Goal: Task Accomplishment & Management: Manage account settings

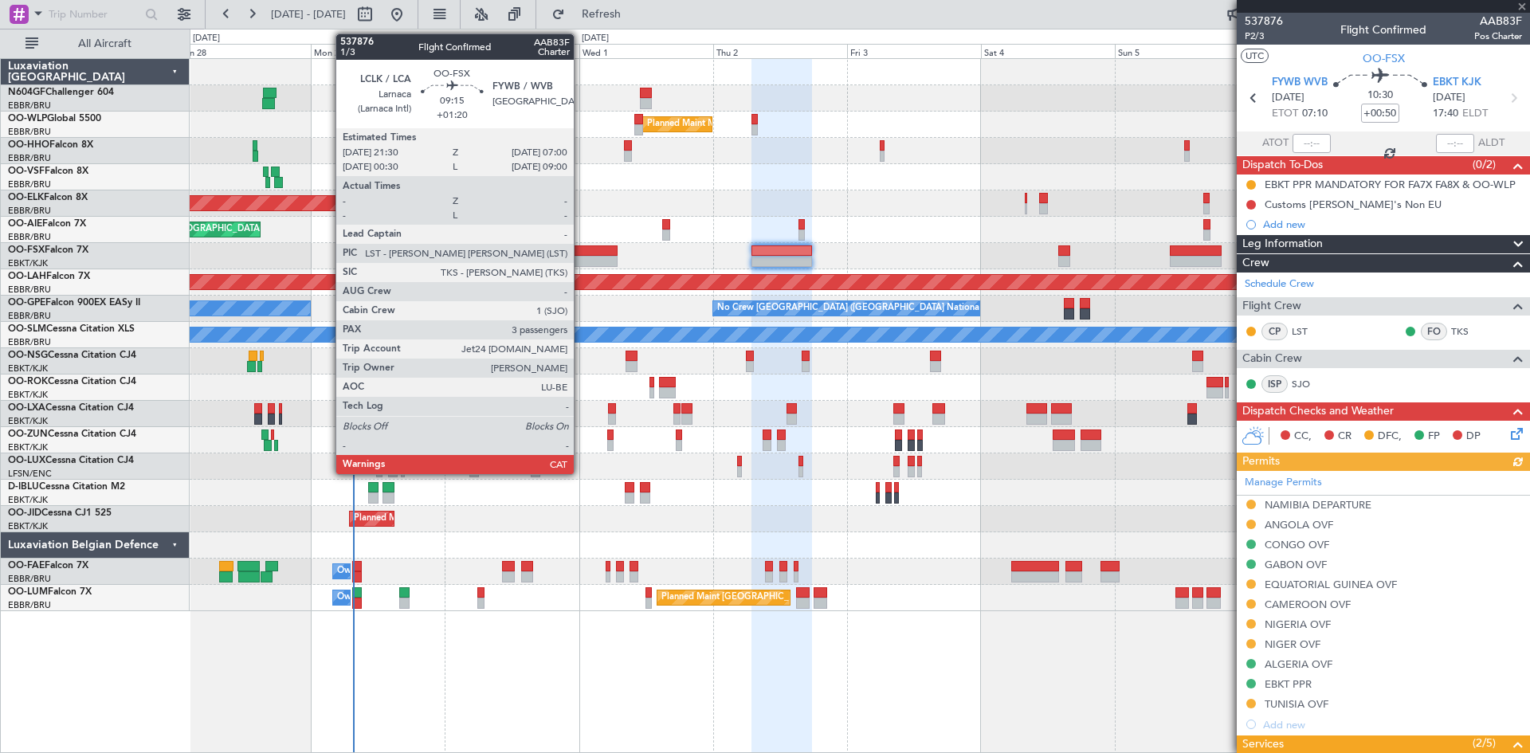
click at [581, 259] on div at bounding box center [590, 261] width 53 height 11
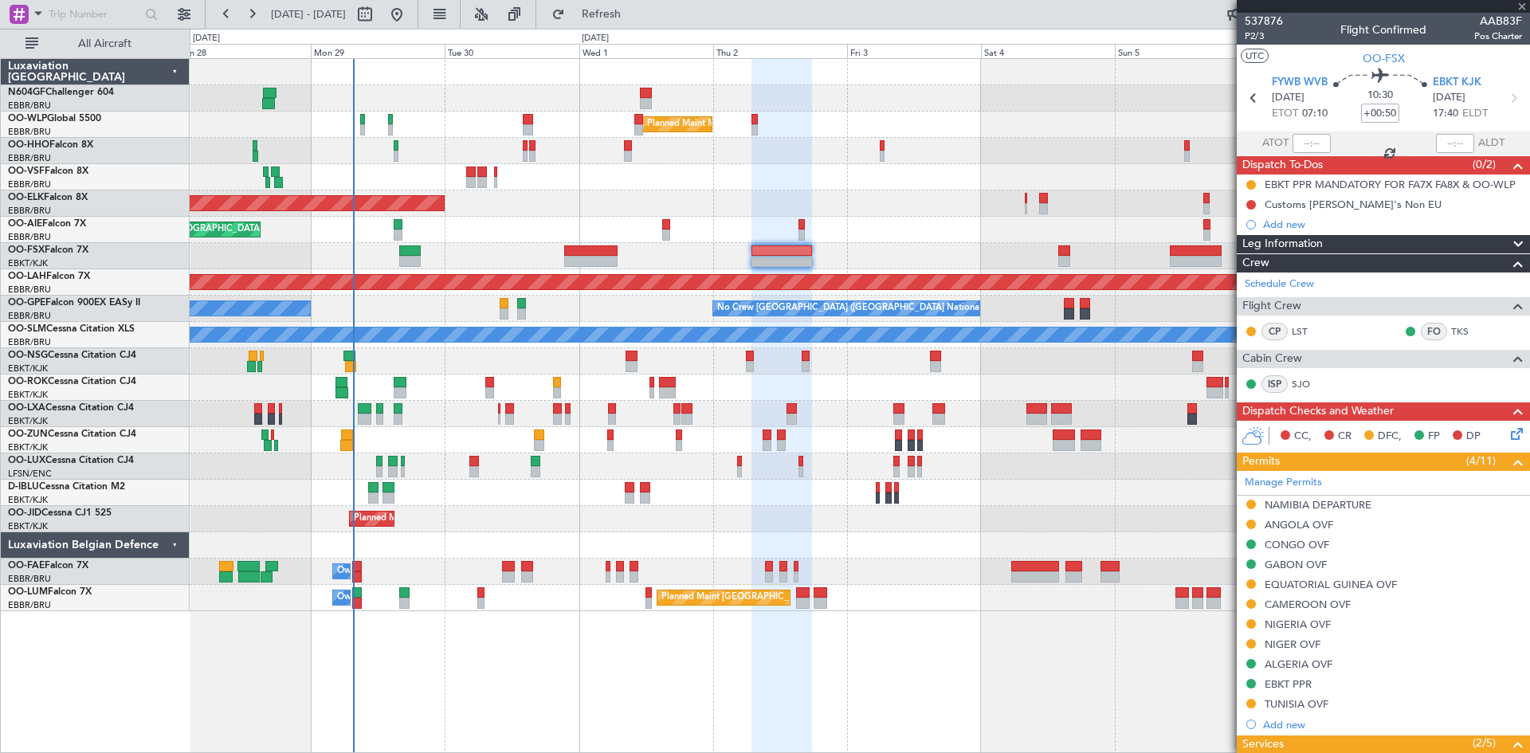
type input "+01:20"
type input "3"
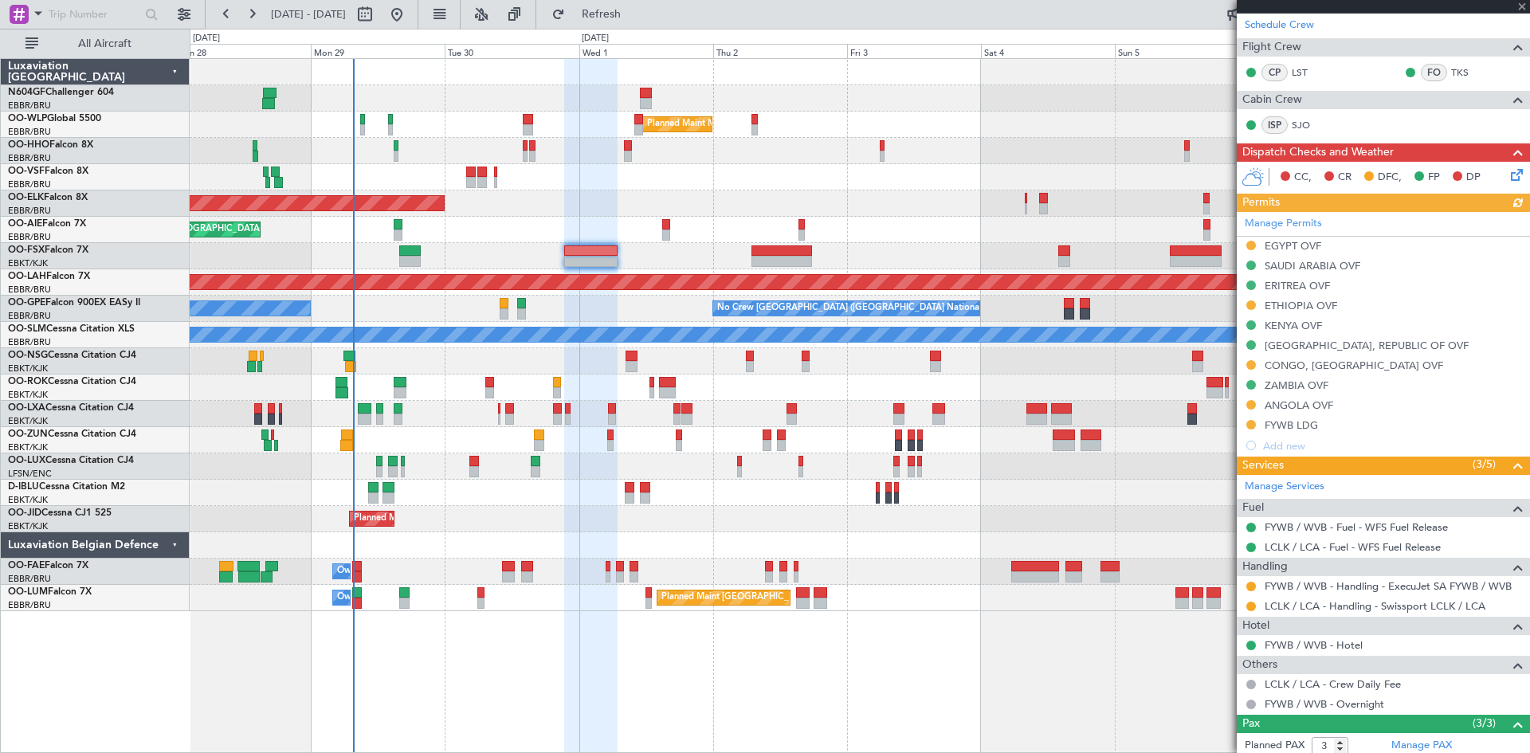
scroll to position [352, 0]
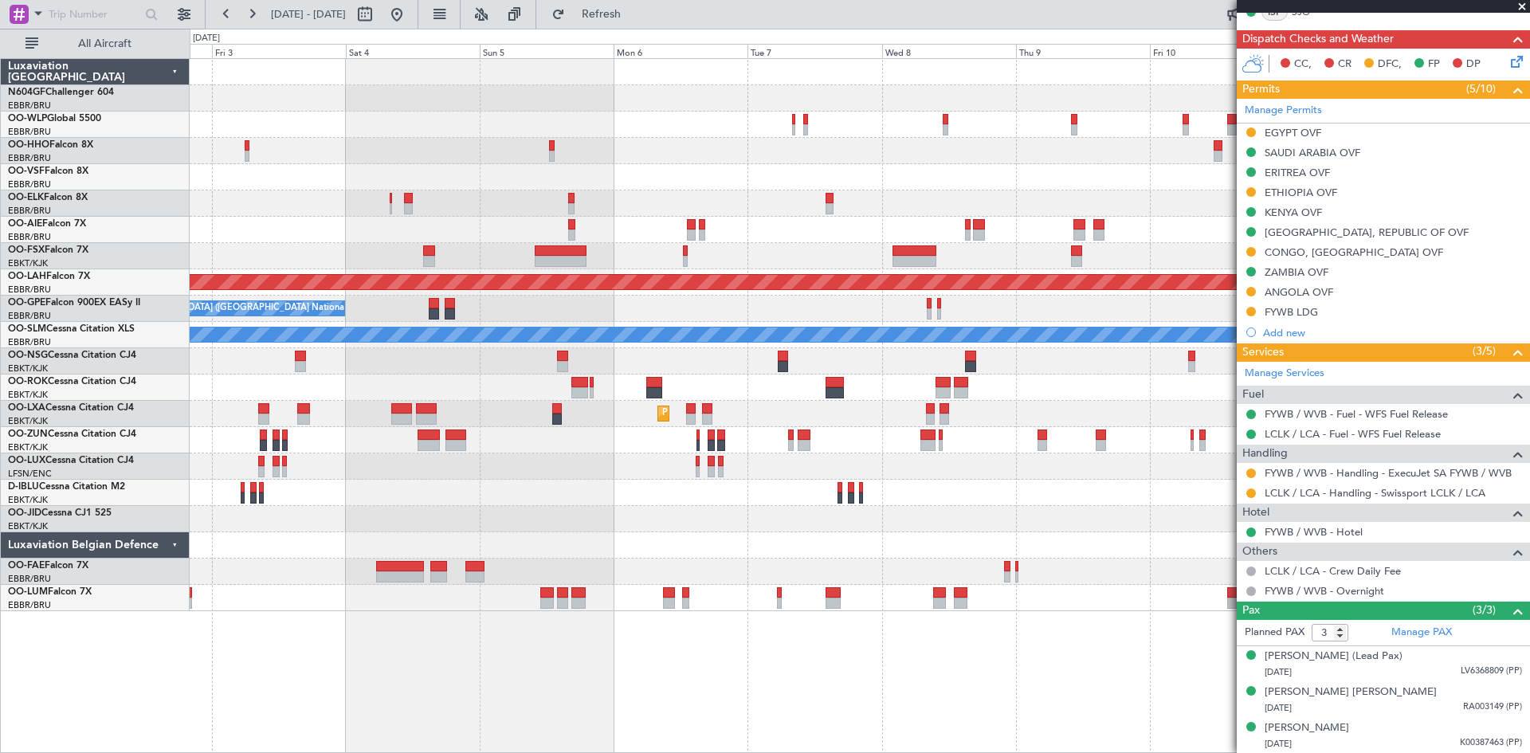
click at [367, 392] on div "Planned Maint Milan (Linate) Planned [GEOGRAPHIC_DATA][PERSON_NAME]-[GEOGRAPHIC…" at bounding box center [860, 335] width 1340 height 552
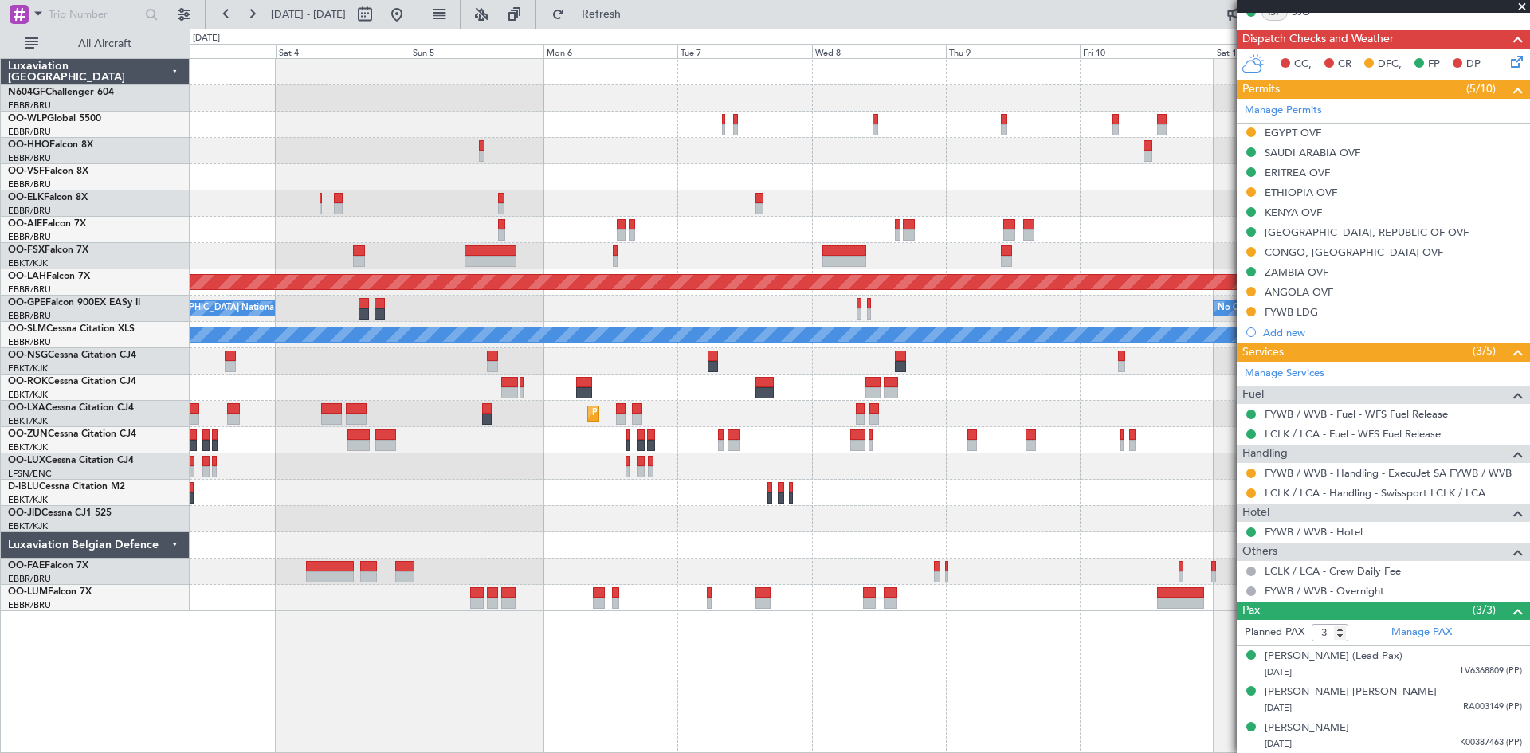
click at [1234, 261] on div "Planned Maint Milan (Linate) Planned [GEOGRAPHIC_DATA][PERSON_NAME]-[GEOGRAPHIC…" at bounding box center [860, 335] width 1340 height 552
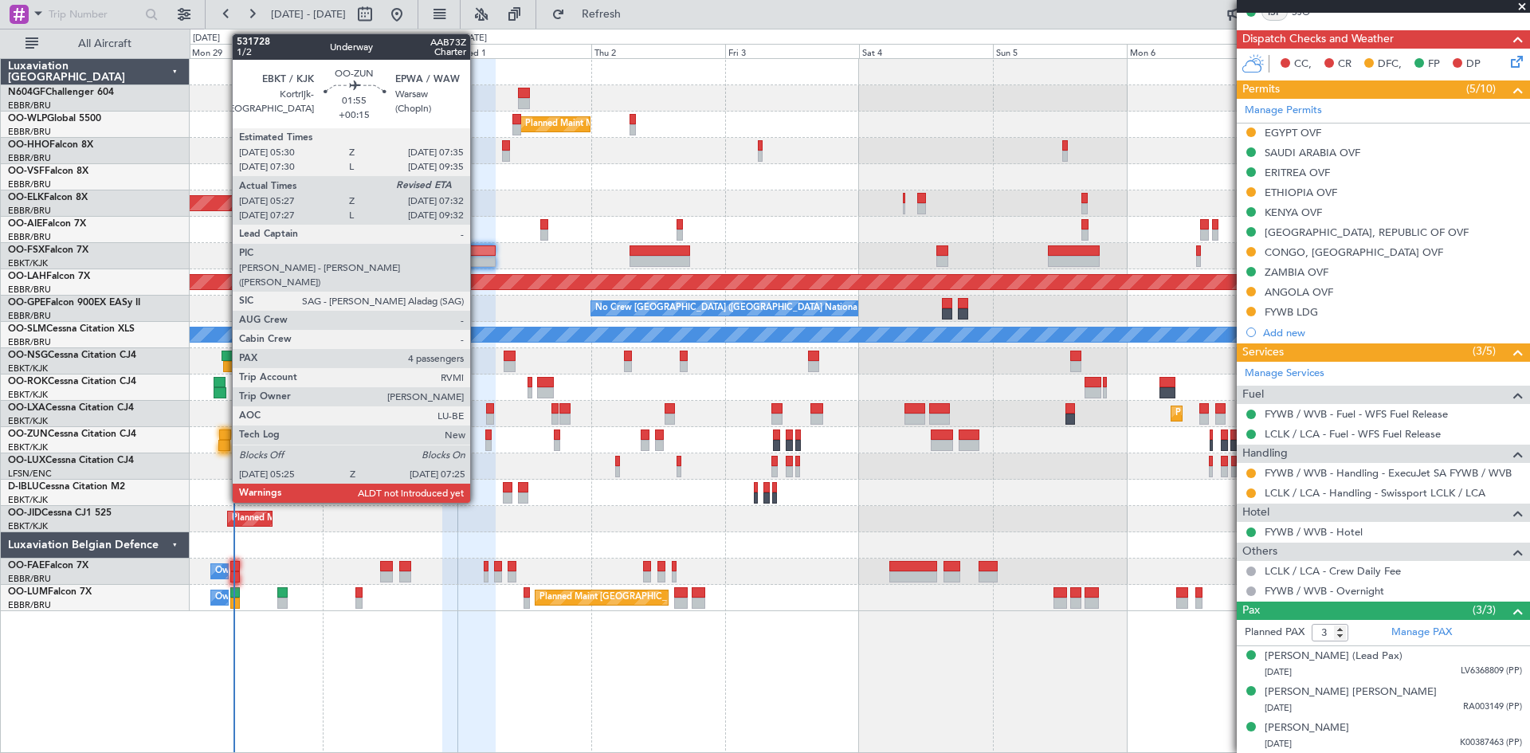
click at [224, 446] on div at bounding box center [224, 445] width 12 height 11
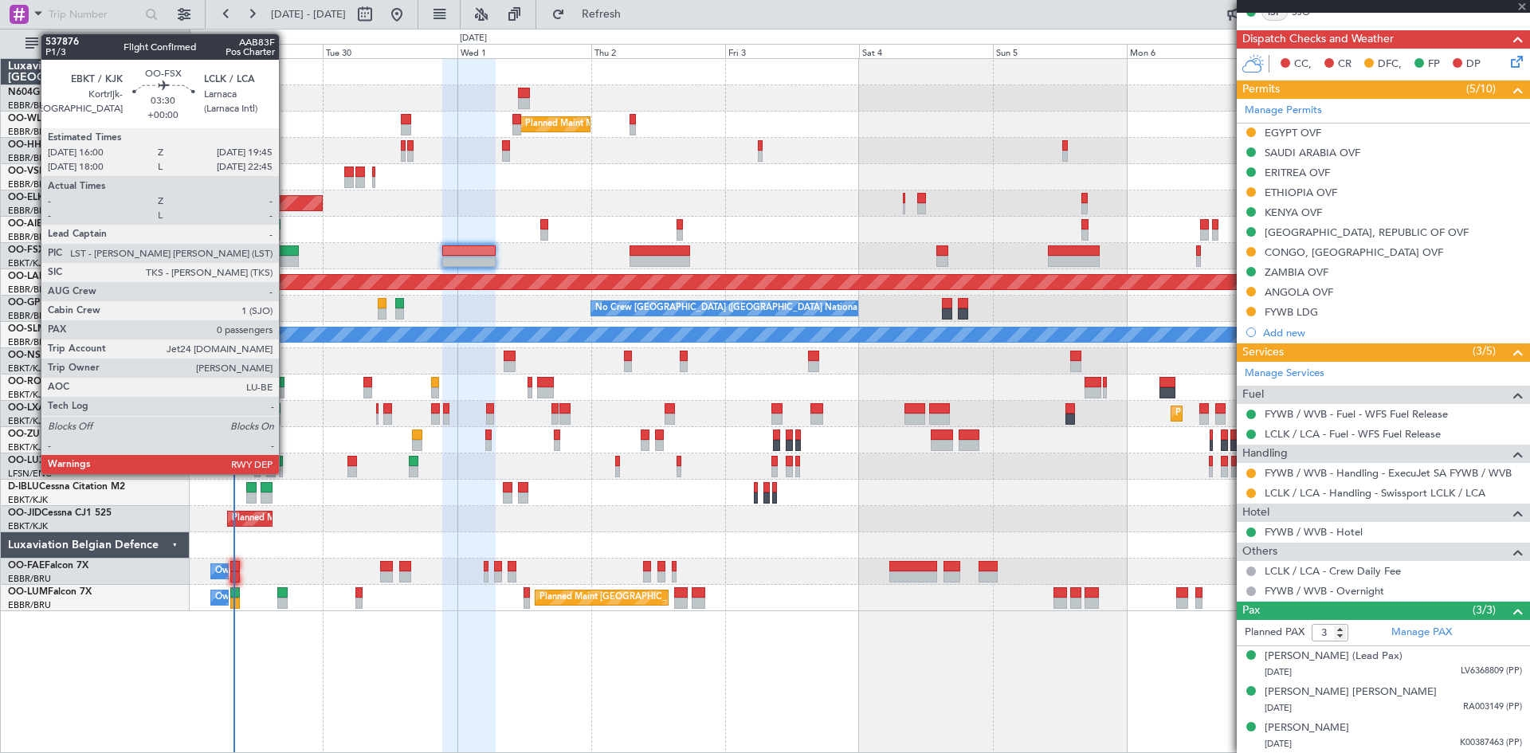
type input "+00:15"
type input "05:32"
type input "4"
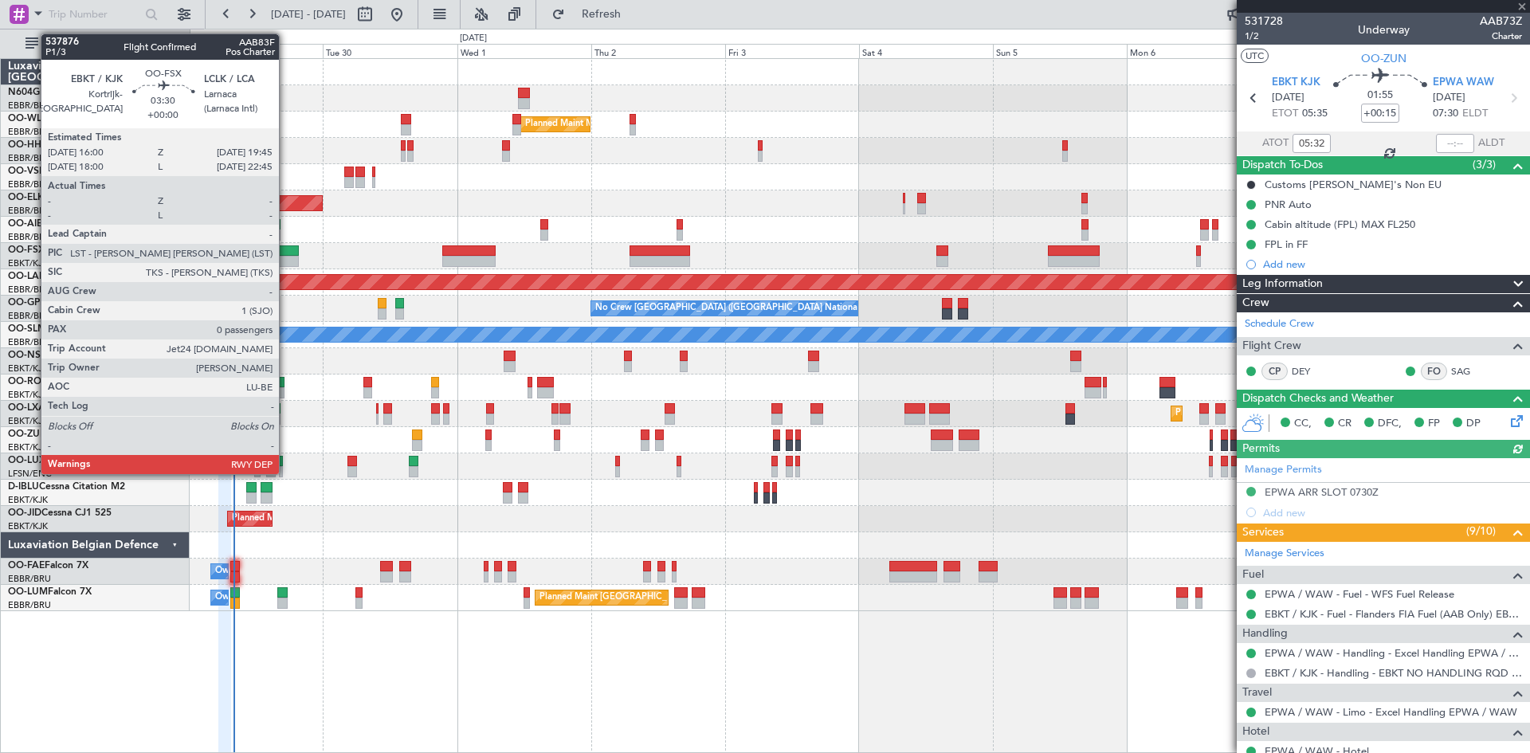
click at [286, 259] on div at bounding box center [288, 261] width 22 height 11
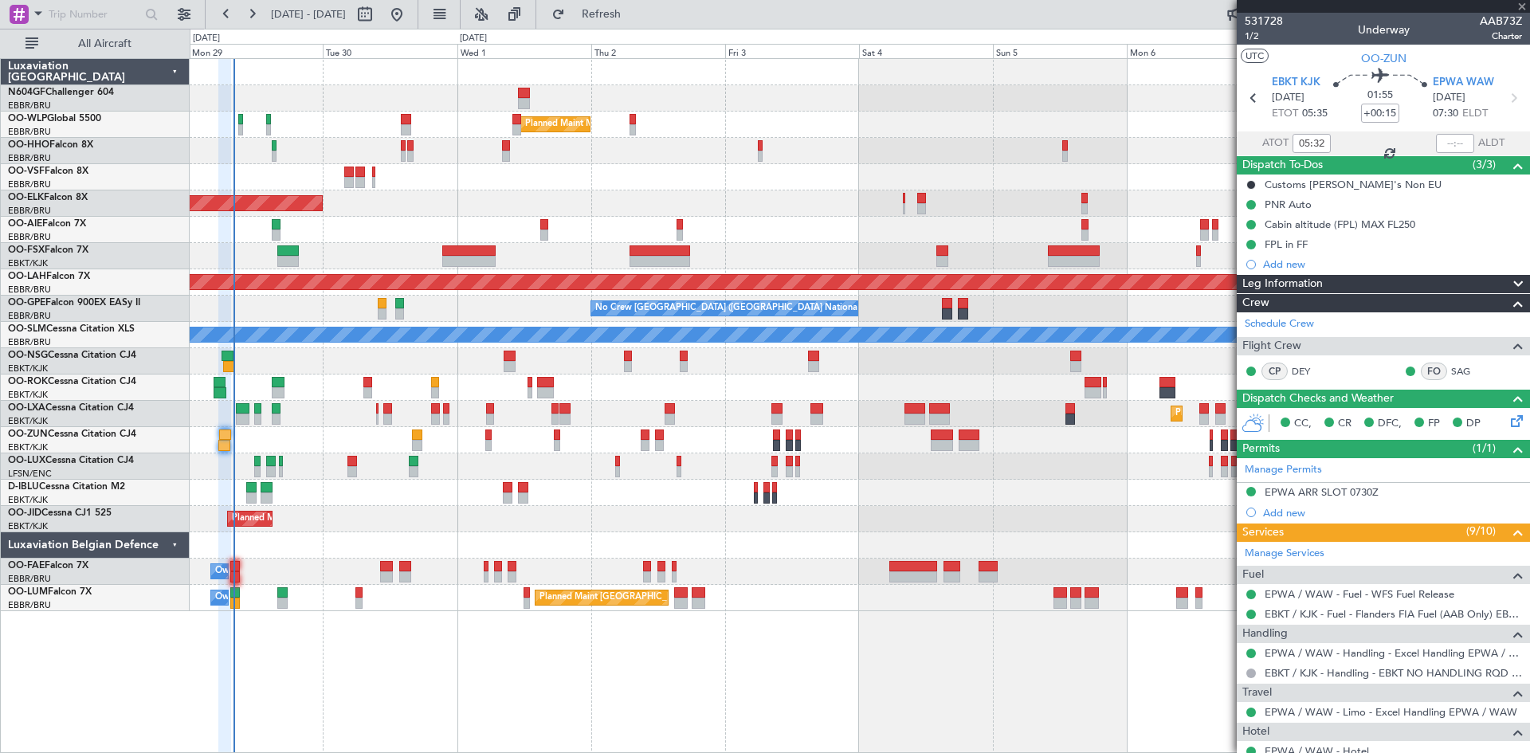
type input "0"
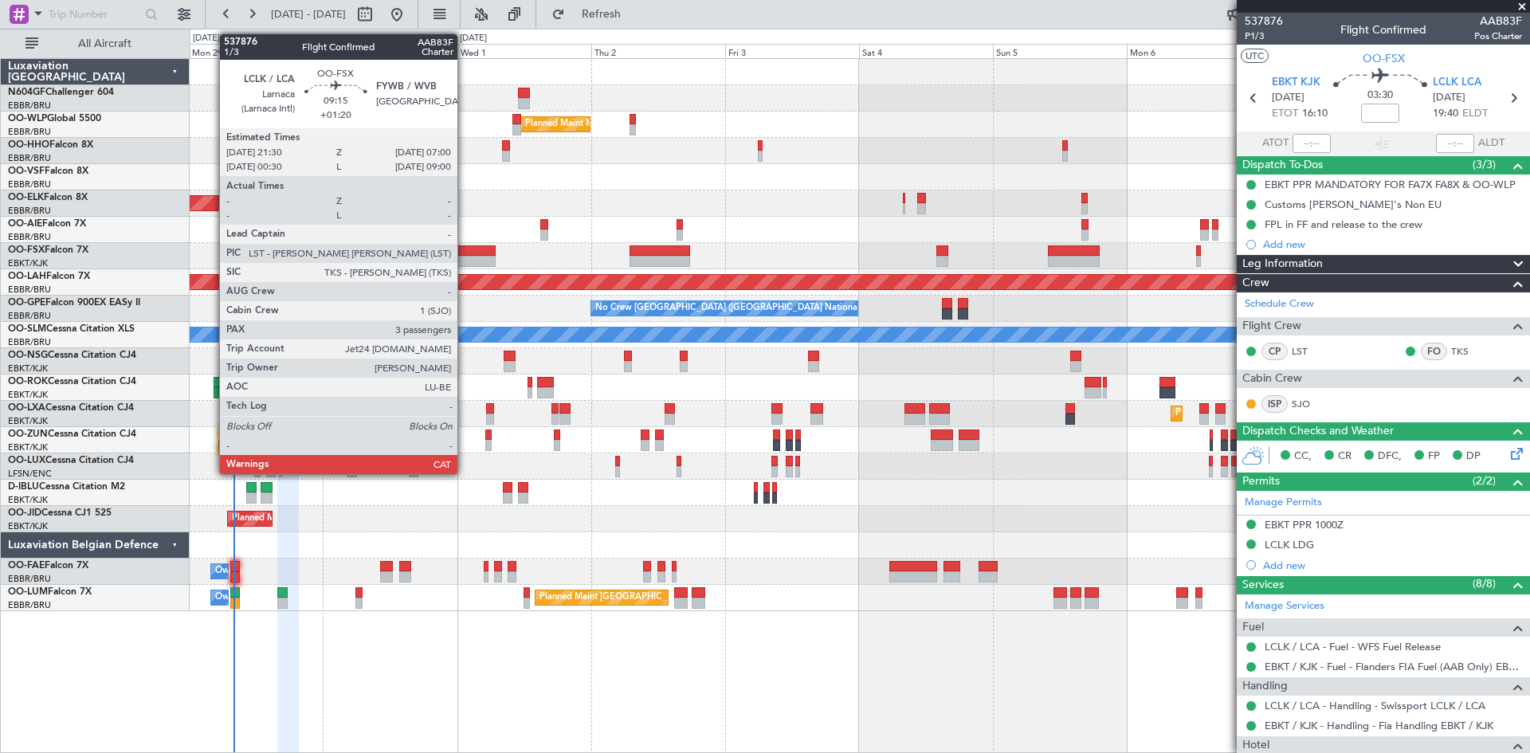
click at [465, 259] on div at bounding box center [468, 261] width 53 height 11
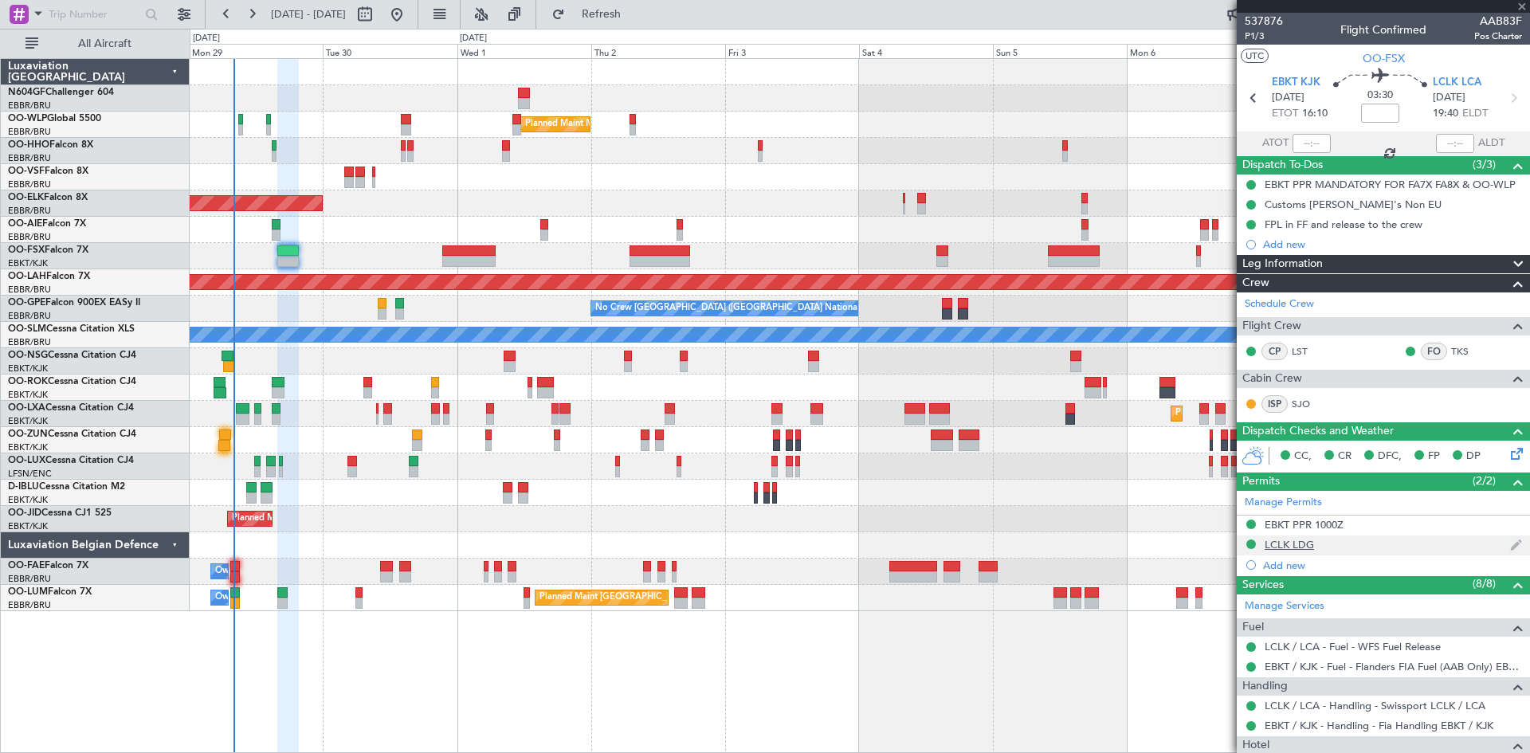
type input "+01:20"
type input "3"
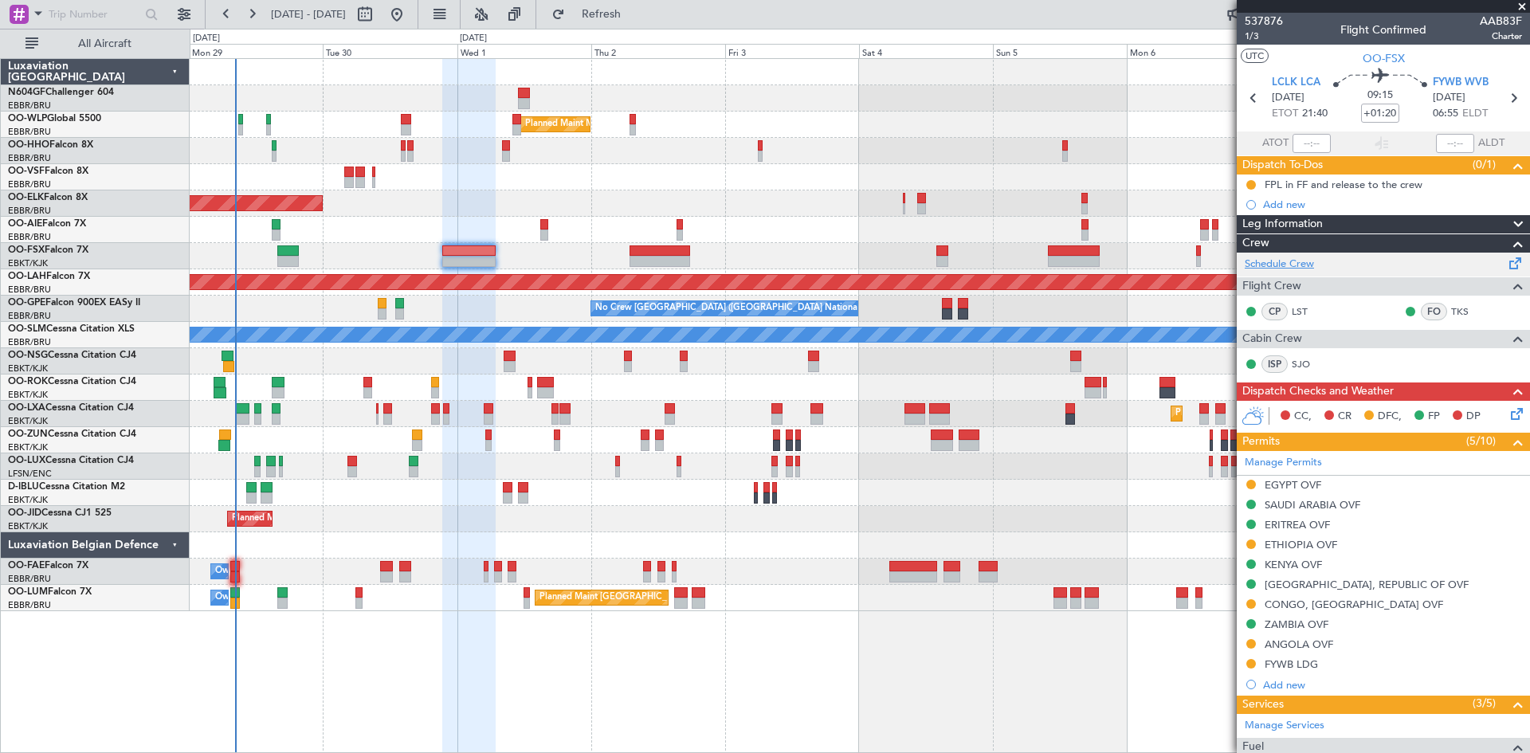
click at [1275, 263] on link "Schedule Crew" at bounding box center [1279, 265] width 69 height 16
click at [1305, 78] on span "LCLK LCA" at bounding box center [1296, 83] width 49 height 16
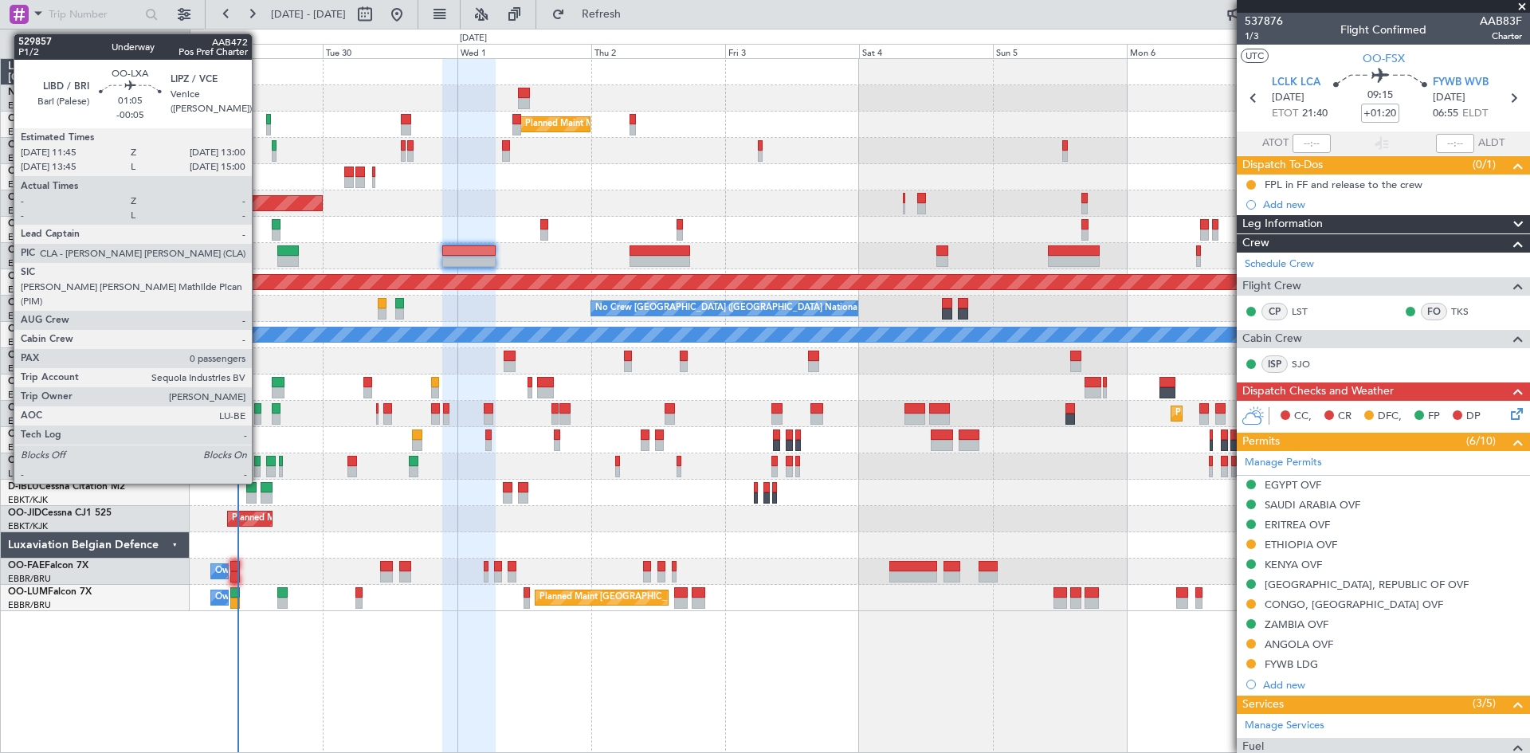
click at [259, 420] on div at bounding box center [257, 419] width 7 height 11
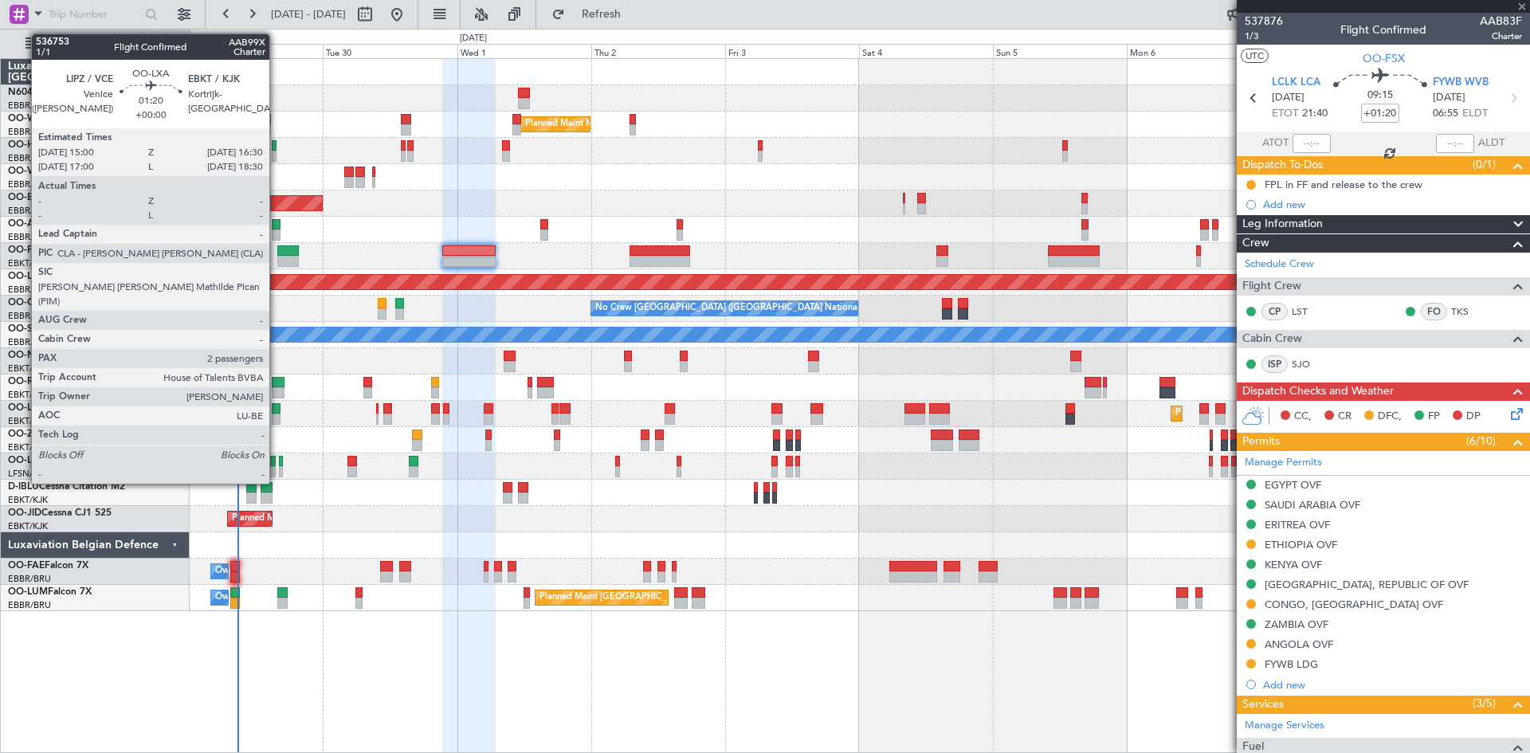
type input "-00:05"
type input "0"
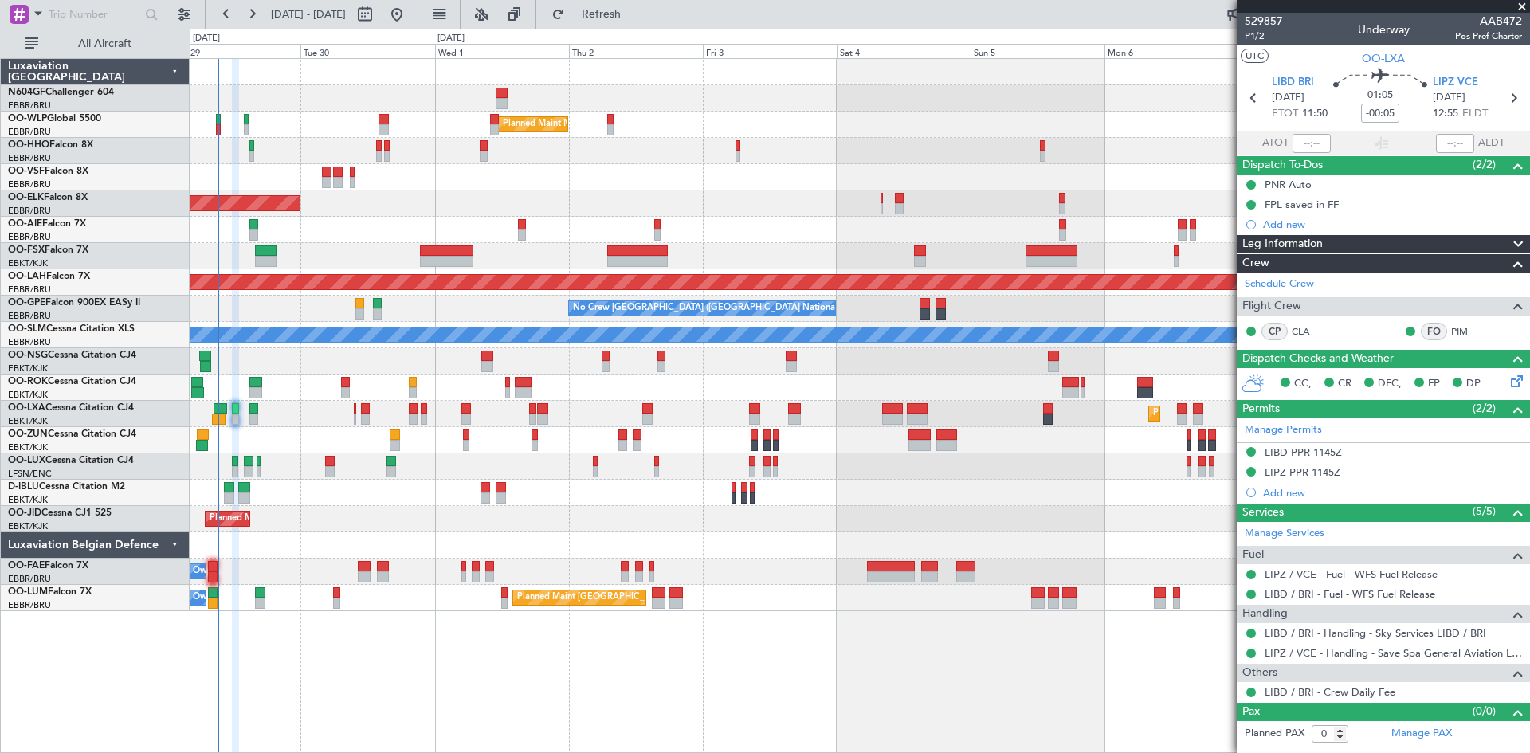
click at [803, 459] on div "Planned Maint Milan (Linate) Planned Maint [GEOGRAPHIC_DATA]-[GEOGRAPHIC_DATA] …" at bounding box center [860, 335] width 1340 height 552
click at [1519, 379] on icon at bounding box center [1514, 378] width 13 height 13
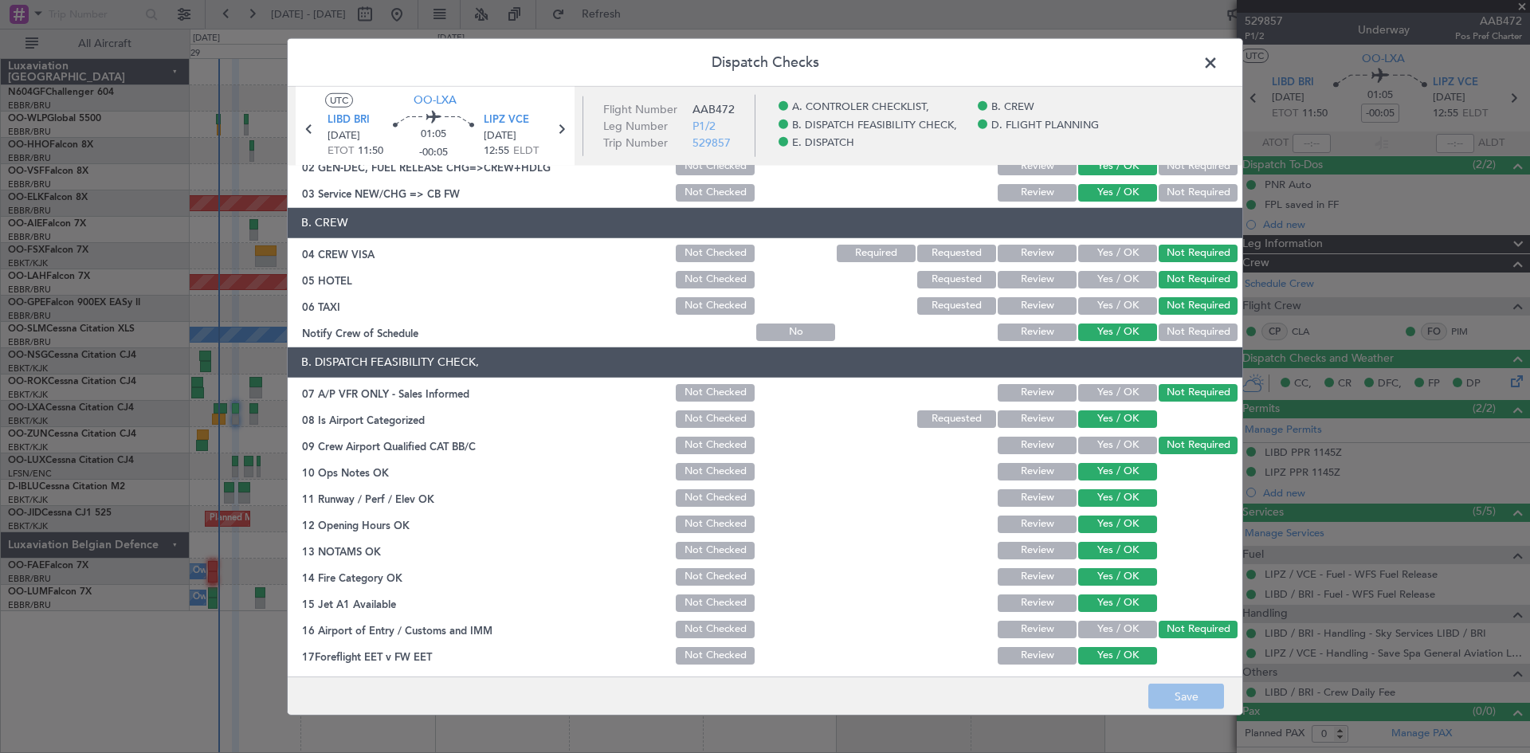
scroll to position [301, 0]
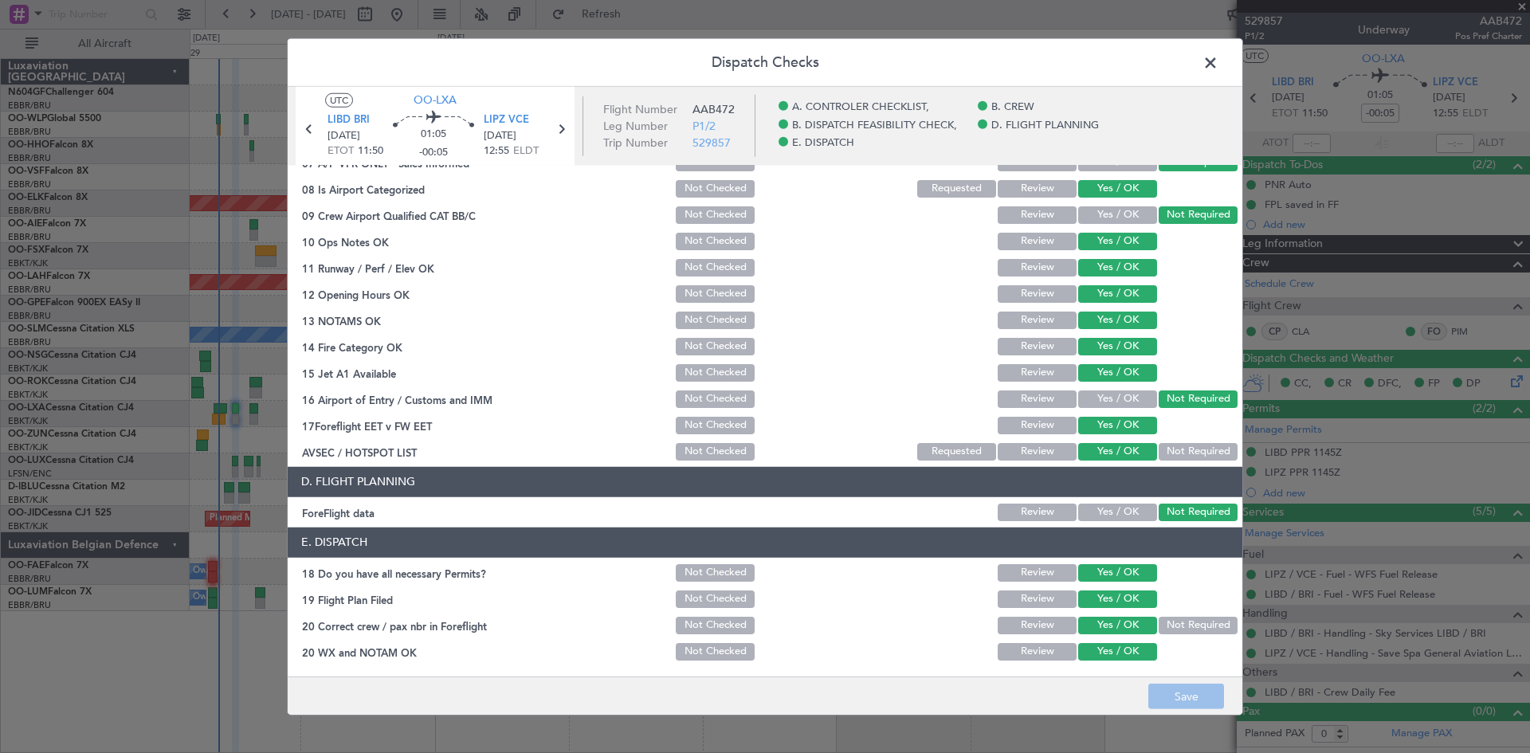
click at [1219, 61] on span at bounding box center [1219, 66] width 0 height 32
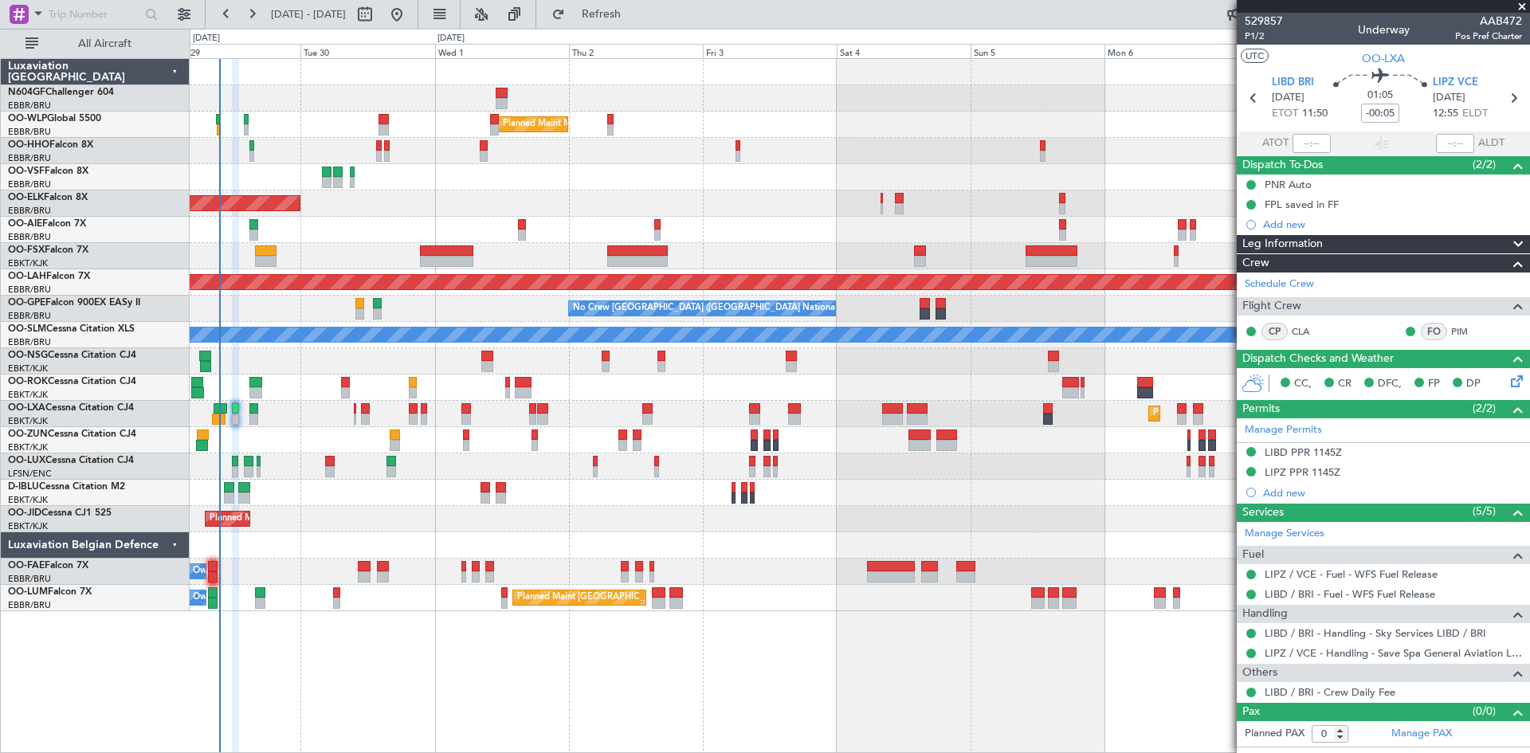
drag, startPoint x: 1530, startPoint y: 393, endPoint x: 1520, endPoint y: 390, distance: 10.1
click at [1530, 394] on div "CC, CR DFC, FP DP" at bounding box center [1383, 384] width 293 height 32
click at [1520, 382] on icon at bounding box center [1514, 378] width 13 height 13
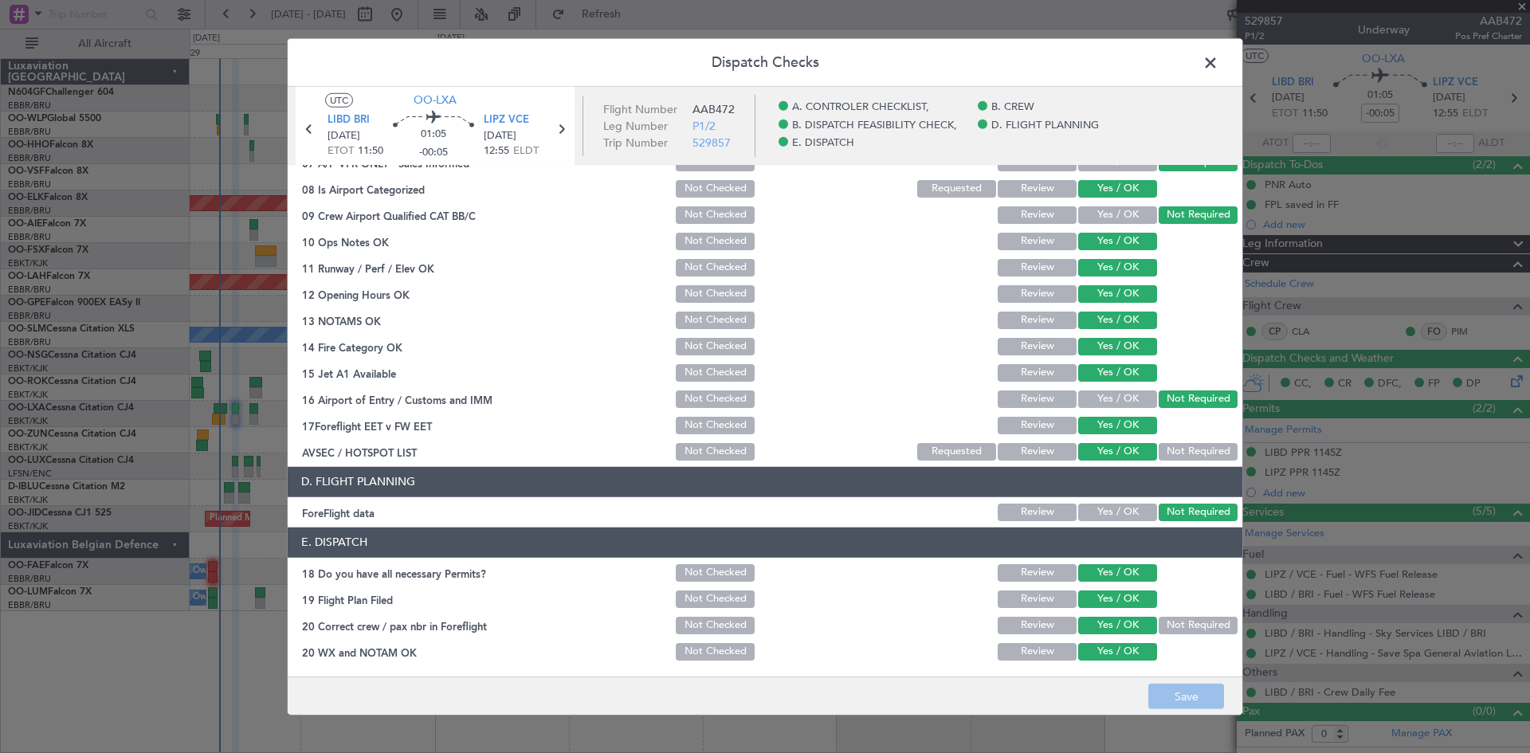
scroll to position [143, 0]
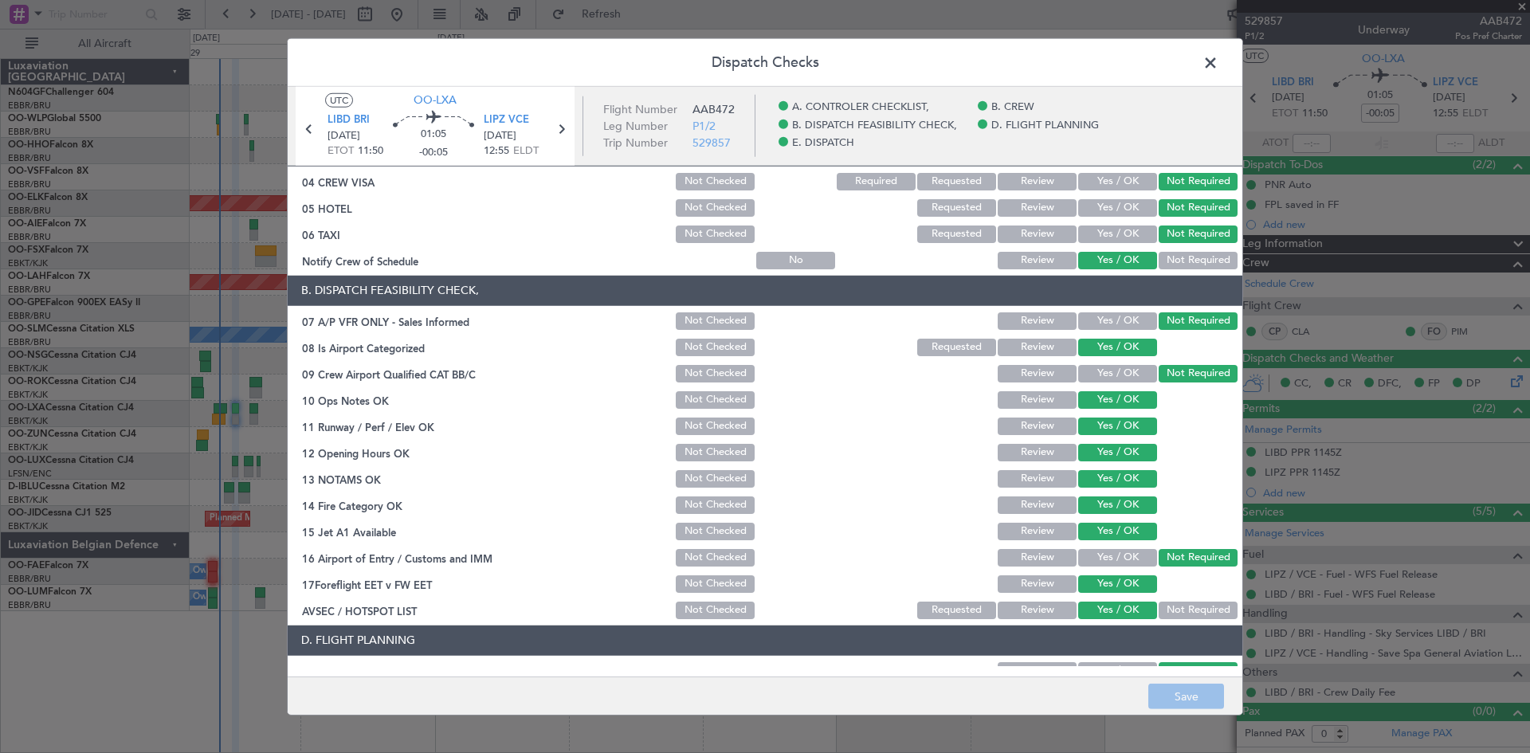
click at [1219, 60] on span at bounding box center [1219, 66] width 0 height 32
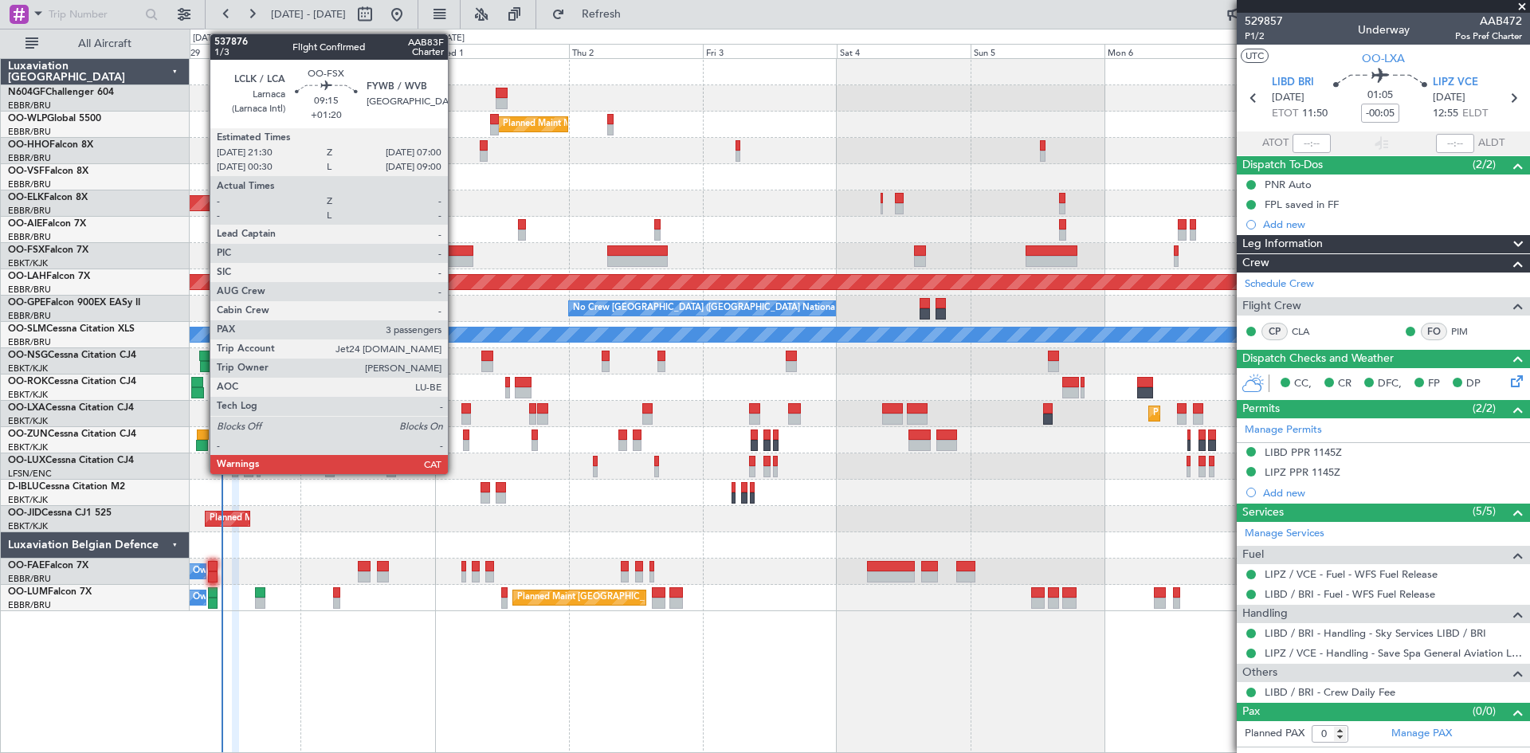
click at [455, 254] on div at bounding box center [446, 251] width 53 height 11
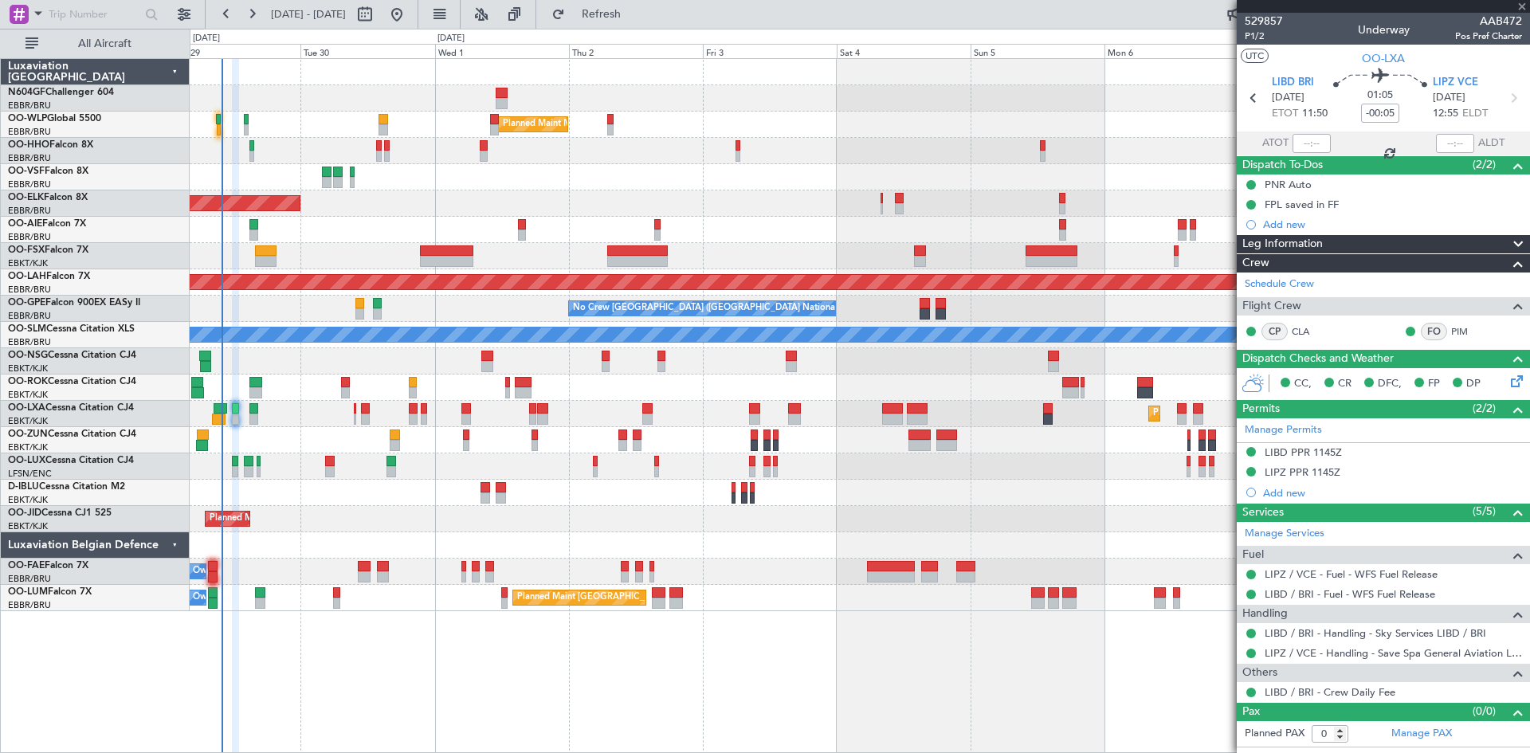
type input "+01:20"
type input "3"
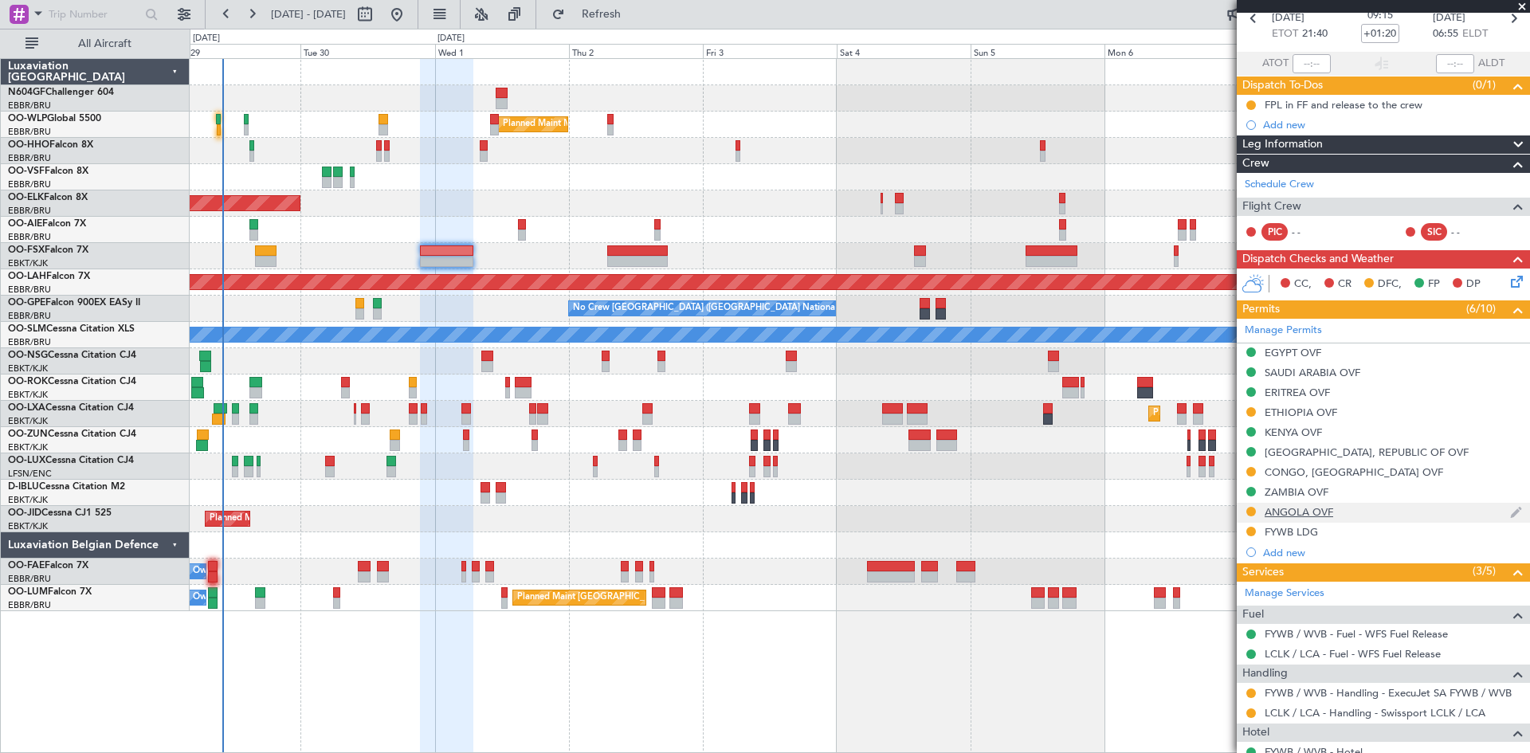
scroll to position [159, 0]
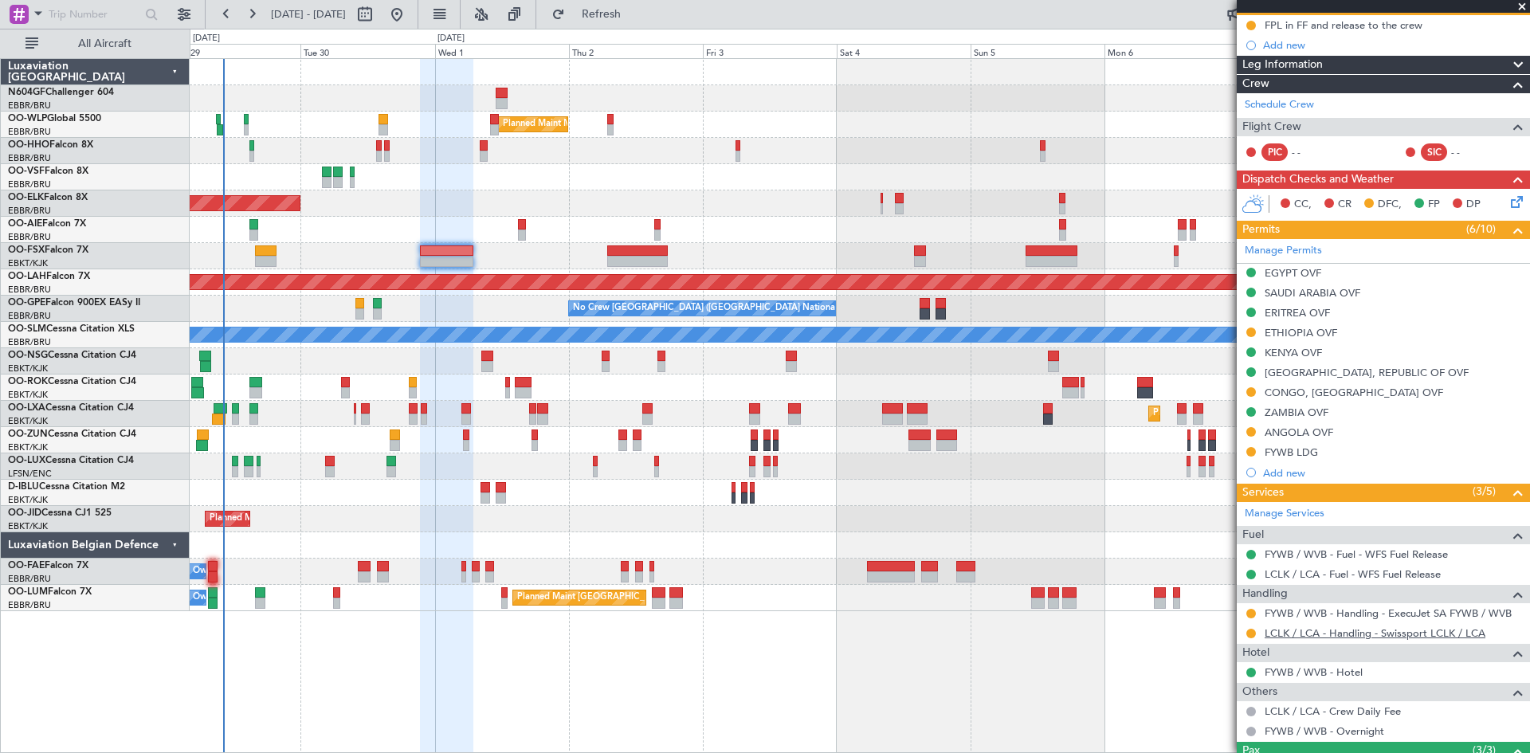
click at [1326, 631] on link "LCLK / LCA - Handling - Swissport LCLK / LCA" at bounding box center [1375, 634] width 221 height 14
click at [1299, 512] on link "Manage Services" at bounding box center [1285, 514] width 80 height 16
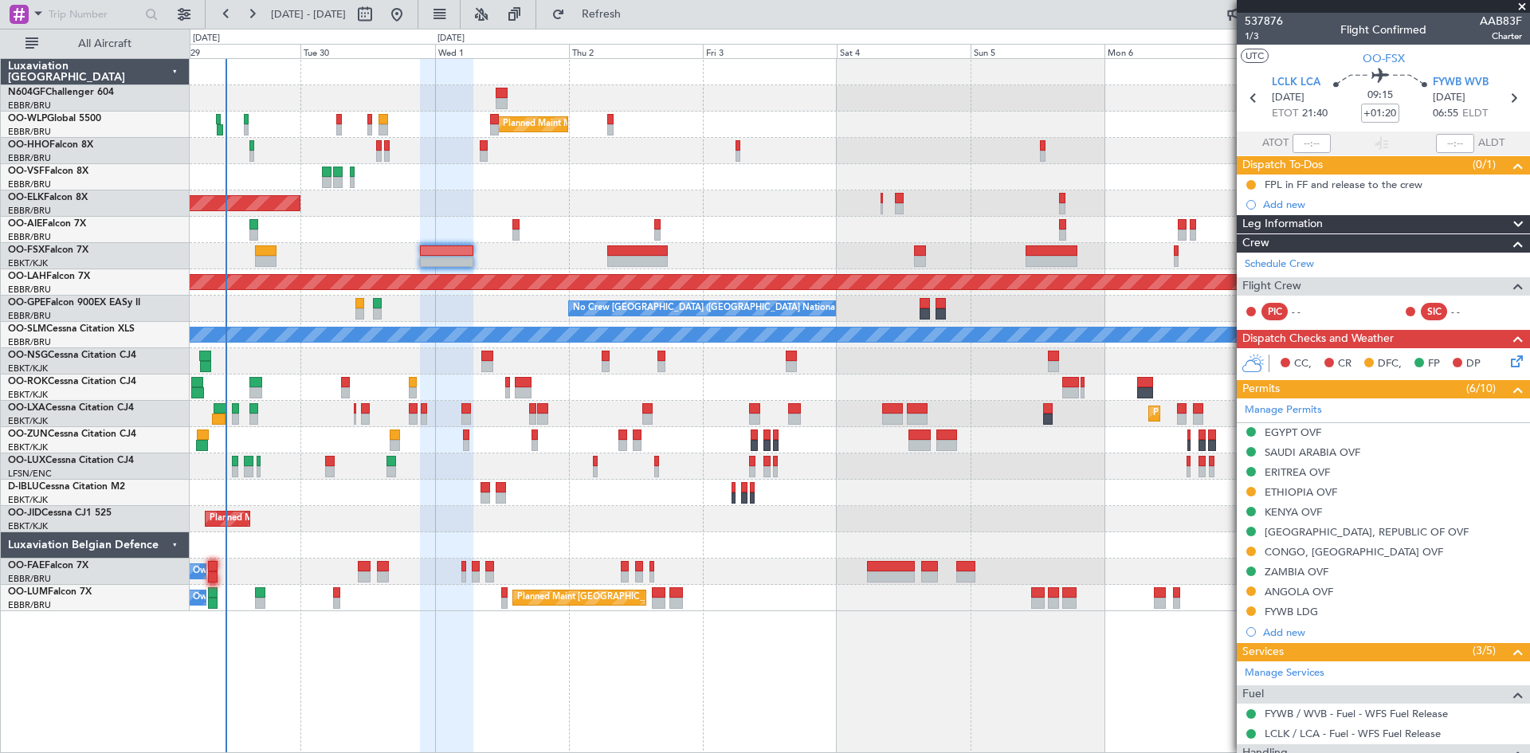
scroll to position [159, 0]
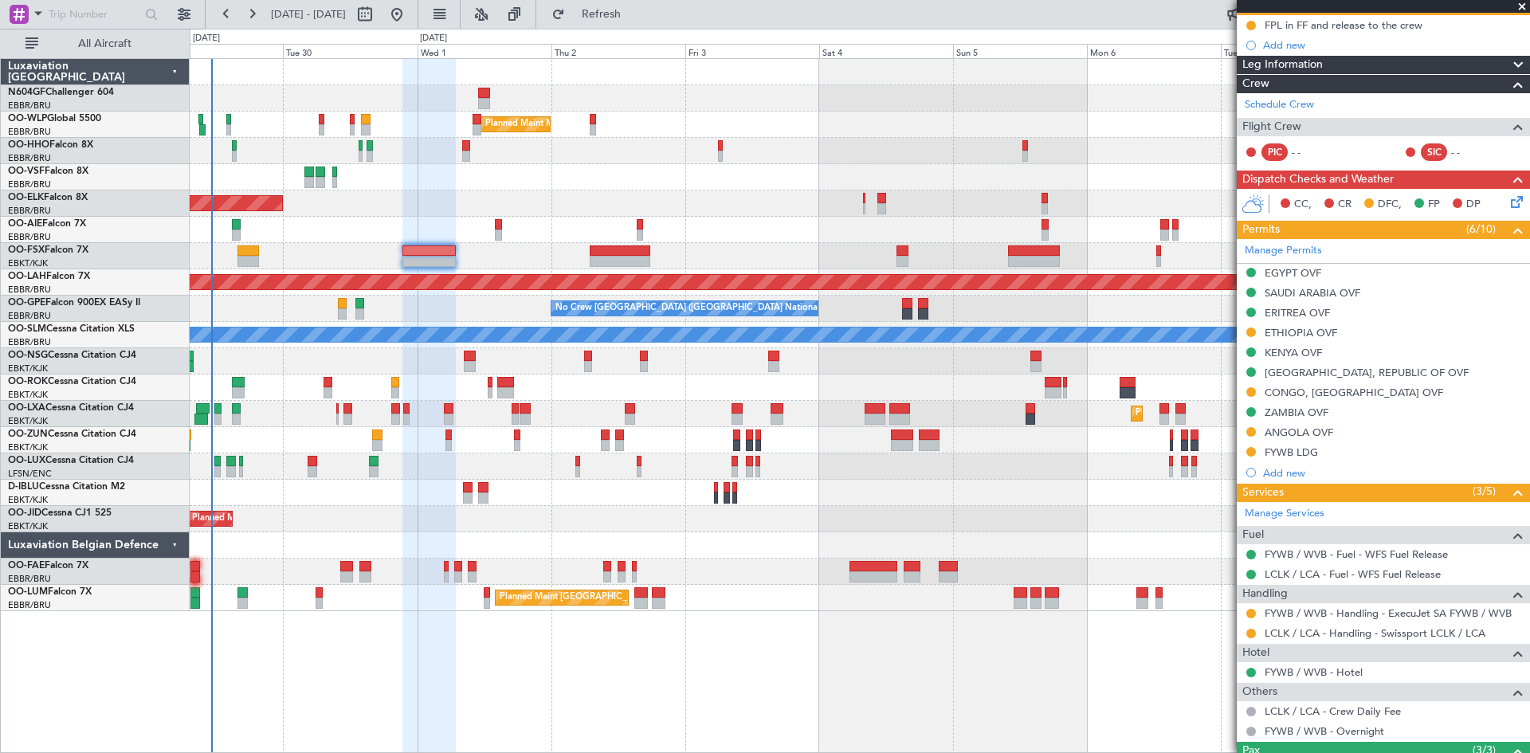
click at [793, 207] on div "Planned Maint Milan (Linate) Planned Maint [GEOGRAPHIC_DATA]-[GEOGRAPHIC_DATA] …" at bounding box center [860, 335] width 1340 height 552
